Goal: Check status: Check status

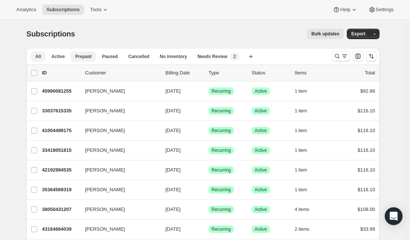
click at [82, 55] on span "Prepaid" at bounding box center [83, 57] width 16 height 6
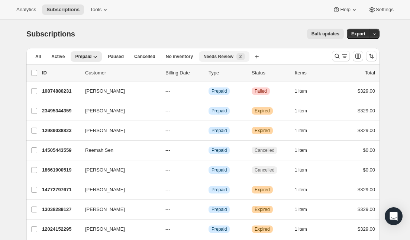
click at [210, 53] on div "Needs Review New 2" at bounding box center [223, 56] width 41 height 7
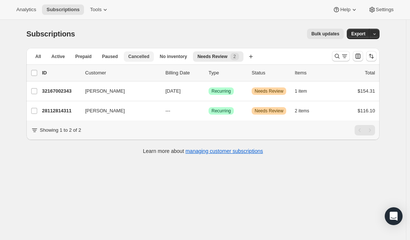
click at [142, 56] on span "Cancelled" at bounding box center [138, 57] width 21 height 6
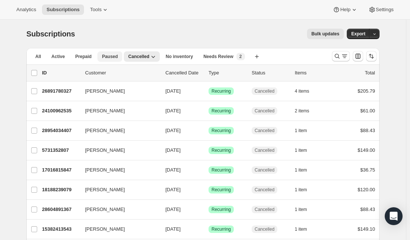
click at [105, 52] on button "Paused" at bounding box center [109, 56] width 25 height 10
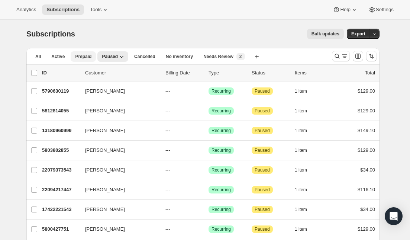
click at [80, 56] on span "Prepaid" at bounding box center [83, 57] width 16 height 6
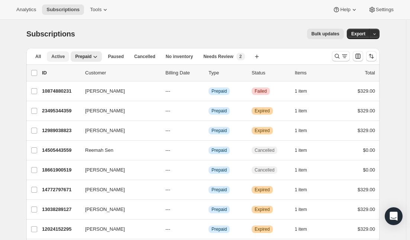
click at [53, 54] on span "Active" at bounding box center [57, 57] width 13 height 6
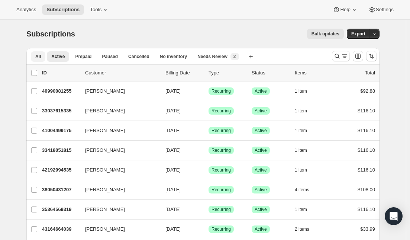
click at [37, 55] on span "All" at bounding box center [38, 57] width 6 height 6
